Goal: Task Accomplishment & Management: Complete application form

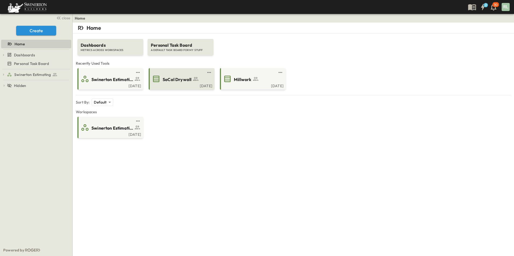
click at [171, 78] on span "SoCal Drywall" at bounding box center [177, 80] width 29 height 6
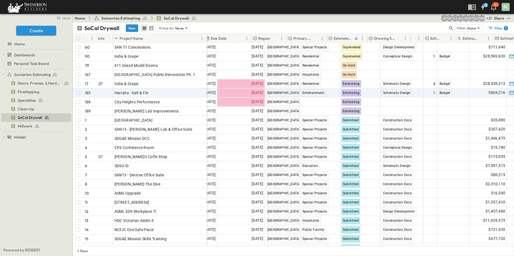
scroll to position [0, 108]
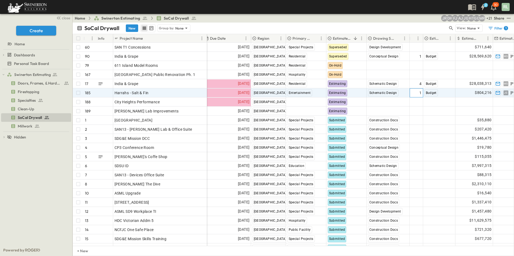
click at [419, 93] on div "1" at bounding box center [416, 93] width 11 height 8
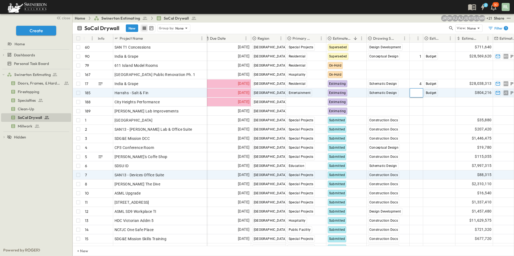
type input "*"
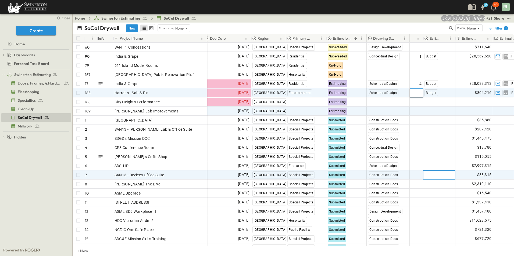
drag, startPoint x: 429, startPoint y: 176, endPoint x: 457, endPoint y: 115, distance: 68.0
click at [429, 176] on span "Select Bid Type" at bounding box center [438, 175] width 27 height 5
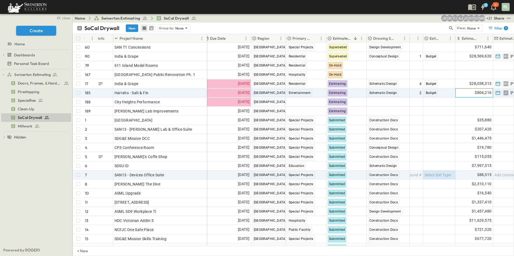
click at [481, 94] on span "$804,216" at bounding box center [483, 93] width 17 height 6
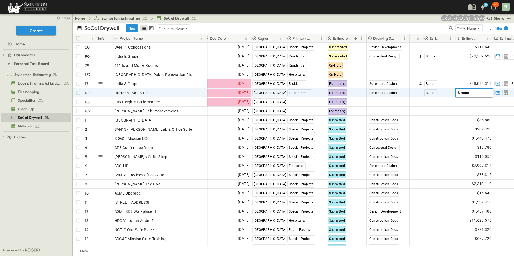
drag, startPoint x: 481, startPoint y: 93, endPoint x: 455, endPoint y: 93, distance: 25.5
click at [455, 93] on div "​ $ ******" at bounding box center [474, 92] width 38 height 9
type input "******"
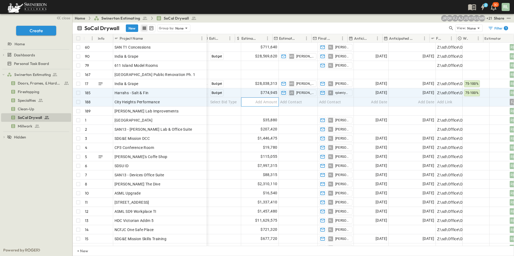
scroll to position [0, 349]
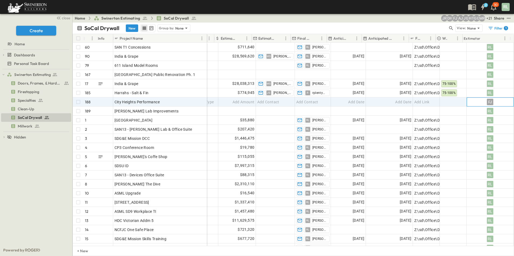
click at [487, 104] on div "FJ" at bounding box center [490, 102] width 6 height 6
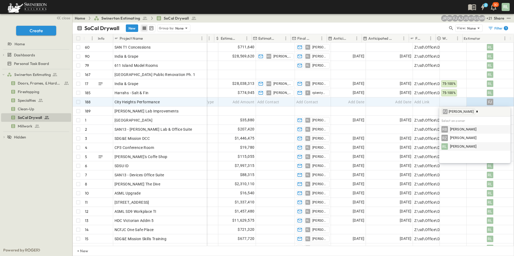
type input "*"
click at [477, 145] on div "RL [PERSON_NAME]" at bounding box center [474, 147] width 67 height 6
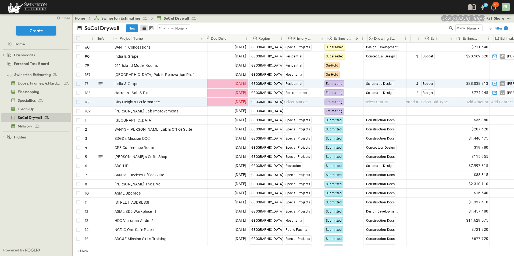
scroll to position [0, 107]
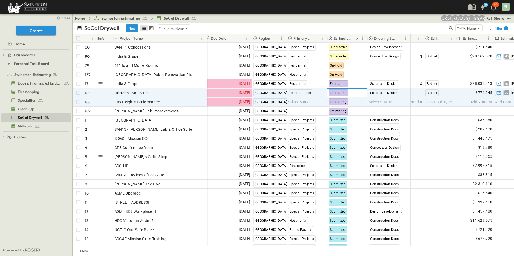
click at [343, 93] on span "Estimating" at bounding box center [338, 93] width 17 height 4
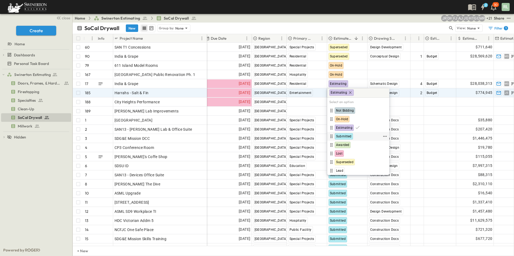
click at [342, 137] on span "Submitted" at bounding box center [344, 136] width 16 height 4
